Goal: Task Accomplishment & Management: Manage account settings

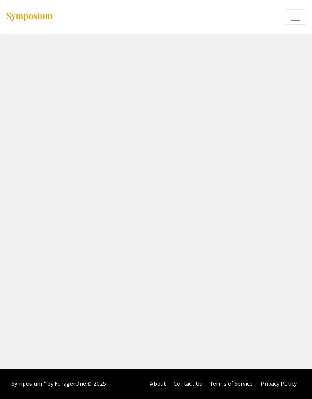
click at [294, 15] on span "Expand or Collapse Menu" at bounding box center [295, 16] width 11 height 11
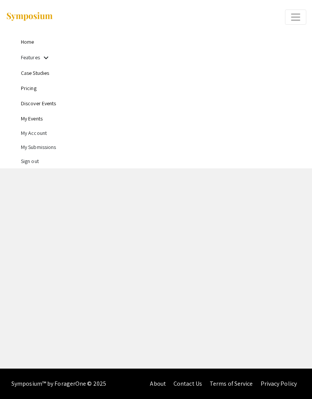
click at [25, 40] on link "Home" at bounding box center [27, 41] width 13 height 7
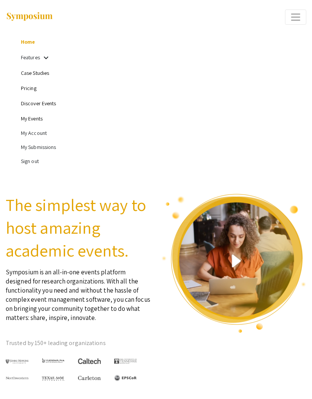
click at [48, 148] on li "My Submissions" at bounding box center [163, 147] width 285 height 14
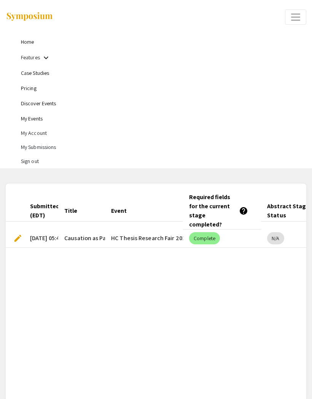
click at [91, 234] on span "Causation as Pattern Integration: Benefits of a Pattern Ontology for Mutual Man…" at bounding box center [183, 238] width 239 height 9
click at [170, 230] on mat-cell "HC Thesis Research Fair 2025" at bounding box center [144, 239] width 78 height 18
click at [209, 232] on mat-chip "Complete" at bounding box center [204, 238] width 31 height 12
click at [211, 232] on mat-chip "Complete" at bounding box center [204, 238] width 31 height 12
click at [22, 234] on span "edit" at bounding box center [17, 238] width 9 height 9
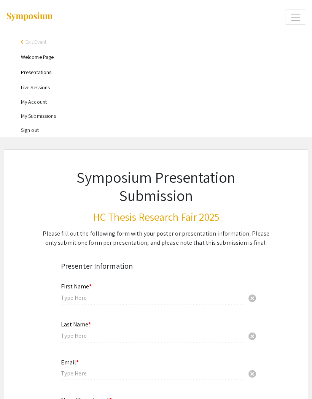
type input "[PERSON_NAME]"
type input "Ware"
type input "[EMAIL_ADDRESS][DOMAIN_NAME]"
type input "Philosophy"
type input "Dr. [PERSON_NAME]"
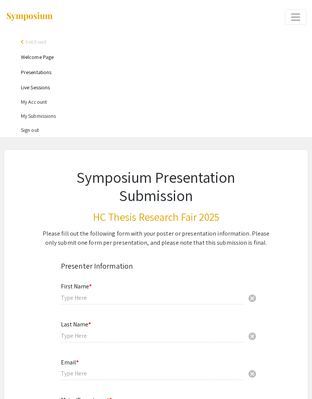
type input "School of History, Philosophy, and Religion"
radio input "true"
select select "custom"
type input "0"
select select "custom"
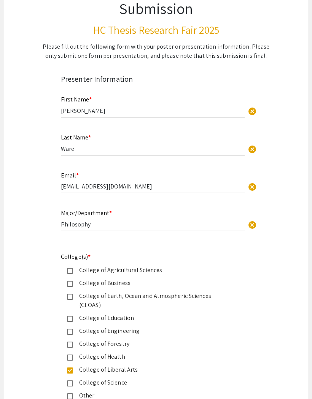
type input "1"
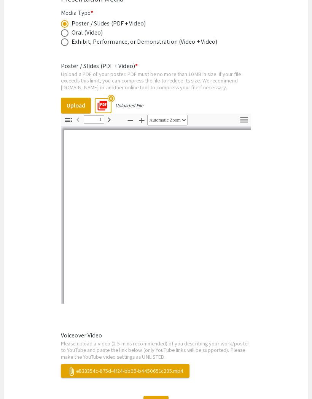
scroll to position [1126, 0]
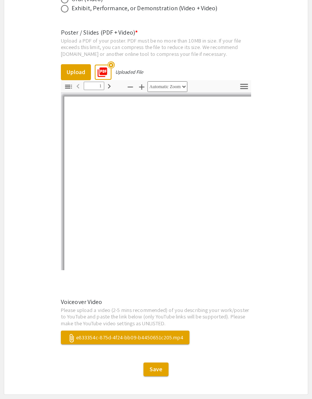
click at [169, 334] on span "attach_file e833354c-875d-4f24-bb09-b4450651c205.mp4" at bounding box center [125, 337] width 116 height 7
select select "auto"
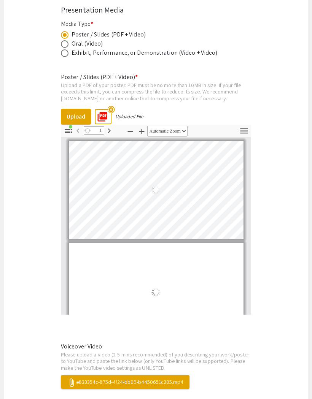
scroll to position [2, 0]
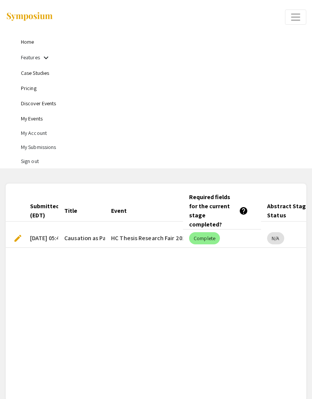
click at [294, 17] on span "Expand or Collapse Menu" at bounding box center [295, 16] width 11 height 11
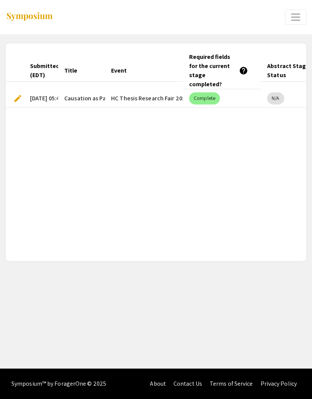
click at [301, 15] on button "Expand or Collapse Menu" at bounding box center [295, 17] width 21 height 15
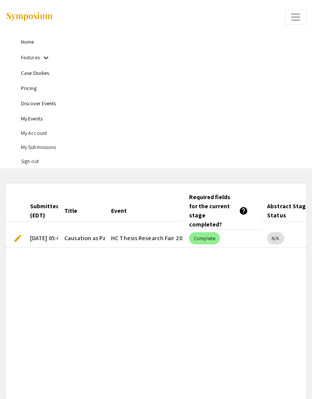
click at [25, 16] on img at bounding box center [30, 17] width 48 height 10
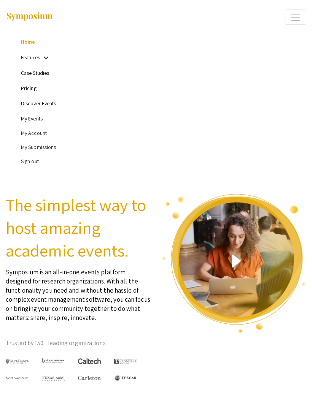
click at [296, 19] on span "Expand or Collapse Menu" at bounding box center [295, 16] width 11 height 11
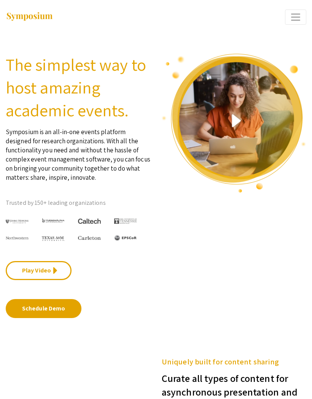
click at [293, 12] on span "Expand or Collapse Menu" at bounding box center [295, 16] width 11 height 11
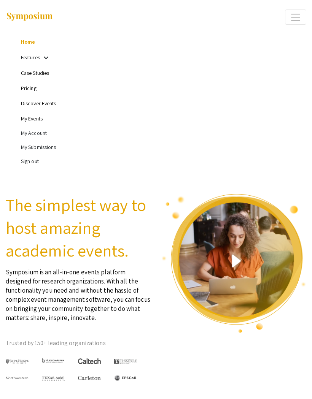
click at [30, 155] on li "Sign out" at bounding box center [163, 161] width 285 height 14
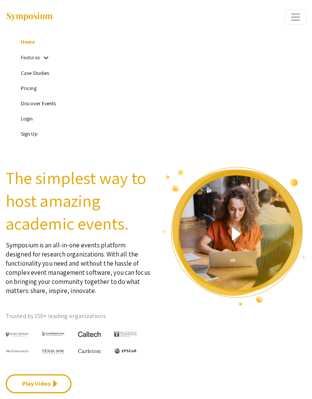
click at [293, 24] on button "Expand or Collapse Menu" at bounding box center [295, 17] width 21 height 15
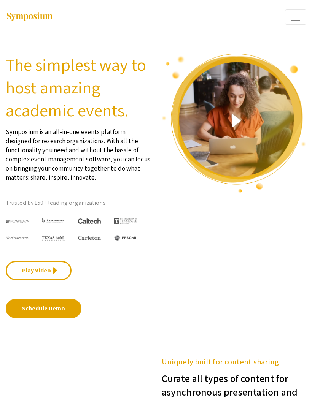
click at [294, 25] on div at bounding box center [231, 17] width 150 height 34
click at [294, 20] on span "Expand or Collapse Menu" at bounding box center [295, 16] width 11 height 11
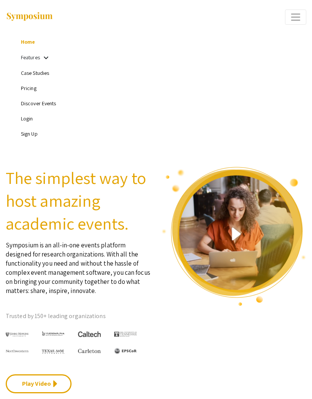
click at [33, 57] on link "Features" at bounding box center [30, 57] width 19 height 7
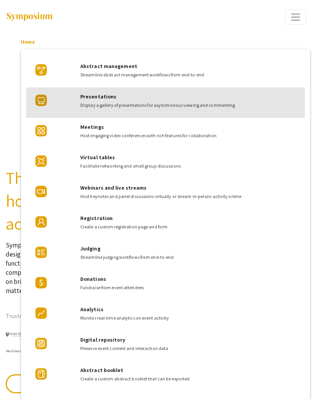
click at [185, 108] on span "Display a gallery of presentations for asynchronous viewing and commenting" at bounding box center [189, 105] width 218 height 7
